Goal: Find specific page/section: Find specific page/section

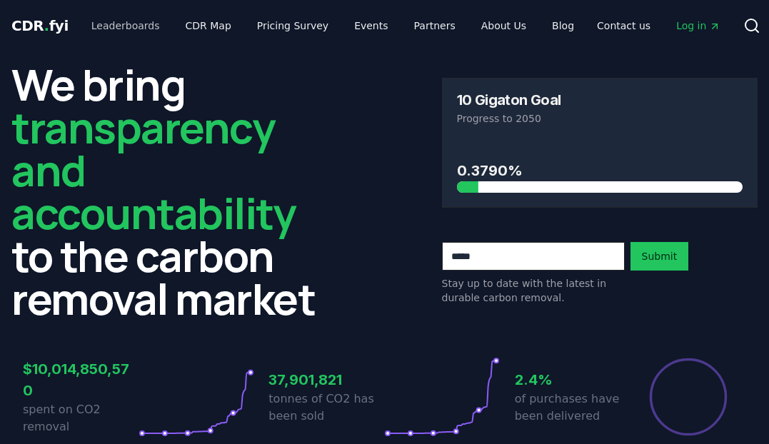
click at [126, 21] on link "Leaderboards" at bounding box center [125, 26] width 91 height 26
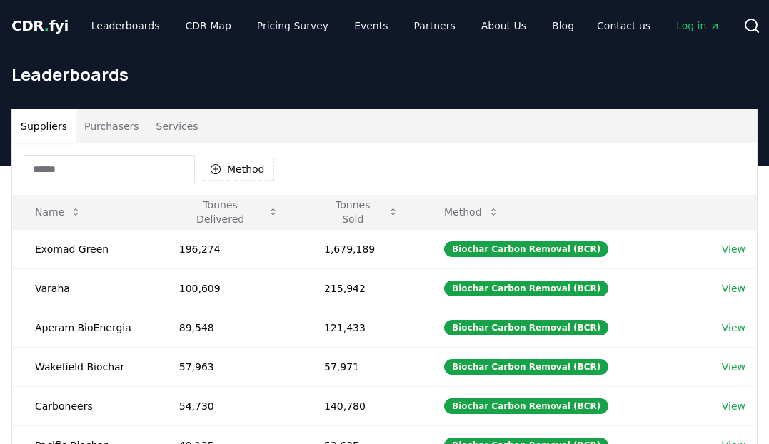
click at [118, 130] on button "Purchasers" at bounding box center [112, 126] width 72 height 34
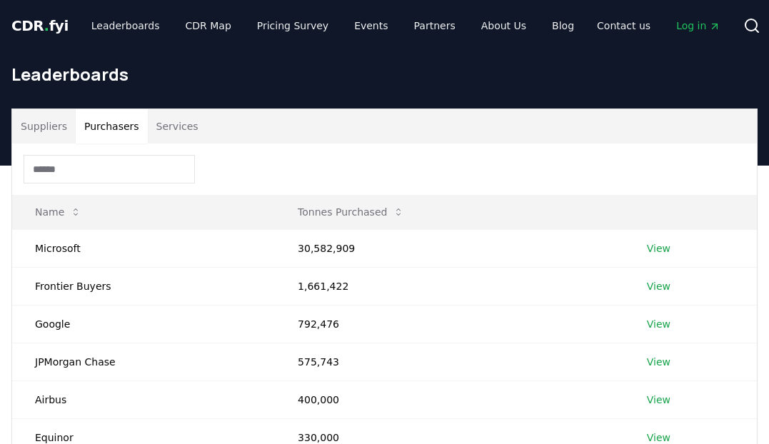
click at [110, 184] on div at bounding box center [384, 168] width 745 height 51
click at [109, 172] on input at bounding box center [109, 169] width 171 height 29
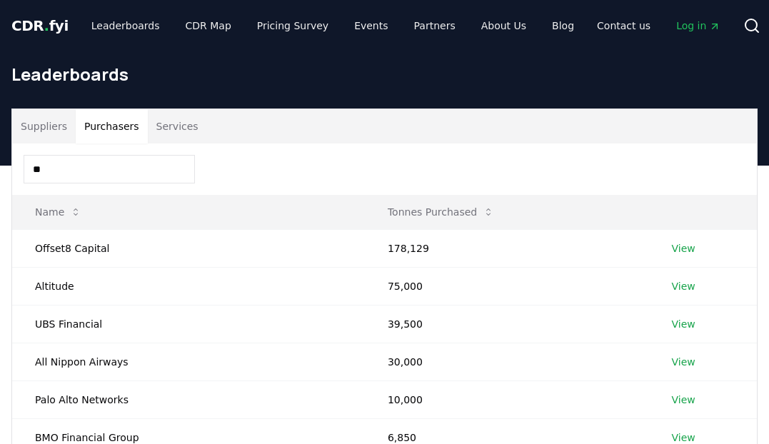
type input "*"
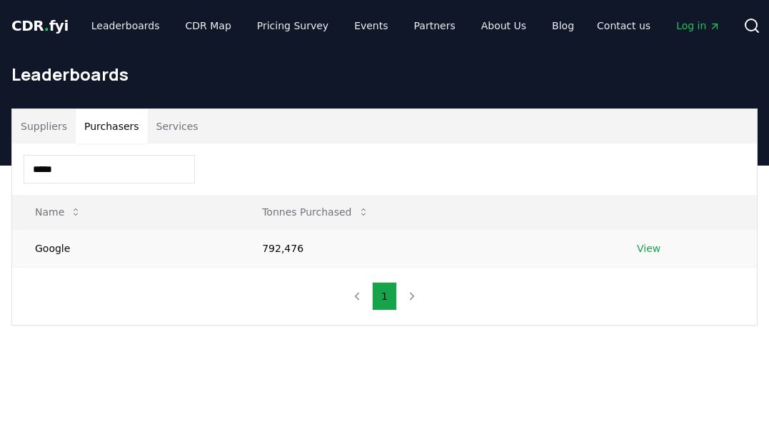
type input "*****"
click at [650, 249] on link "View" at bounding box center [649, 248] width 24 height 14
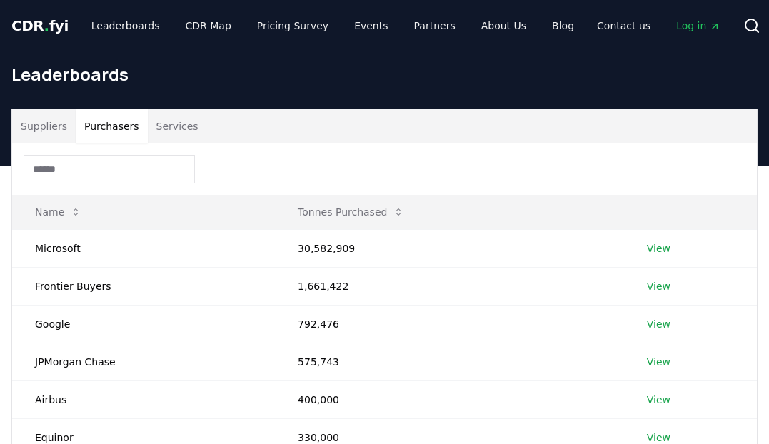
click at [110, 126] on button "Purchasers" at bounding box center [112, 126] width 72 height 34
click at [92, 162] on input at bounding box center [109, 169] width 171 height 29
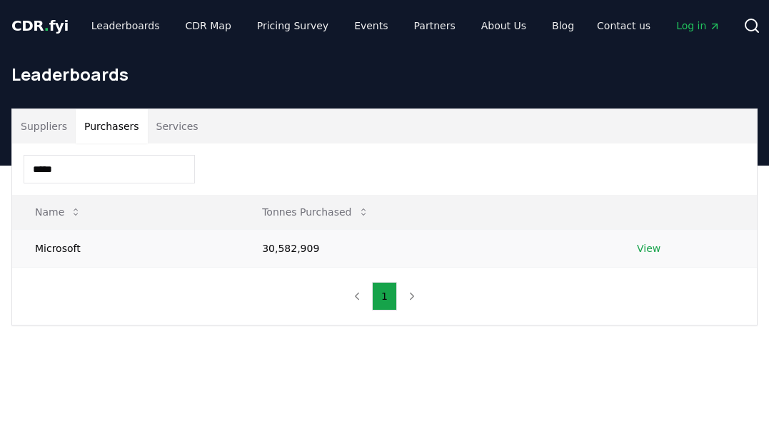
type input "*****"
click at [645, 250] on link "View" at bounding box center [649, 248] width 24 height 14
